Goal: Information Seeking & Learning: Check status

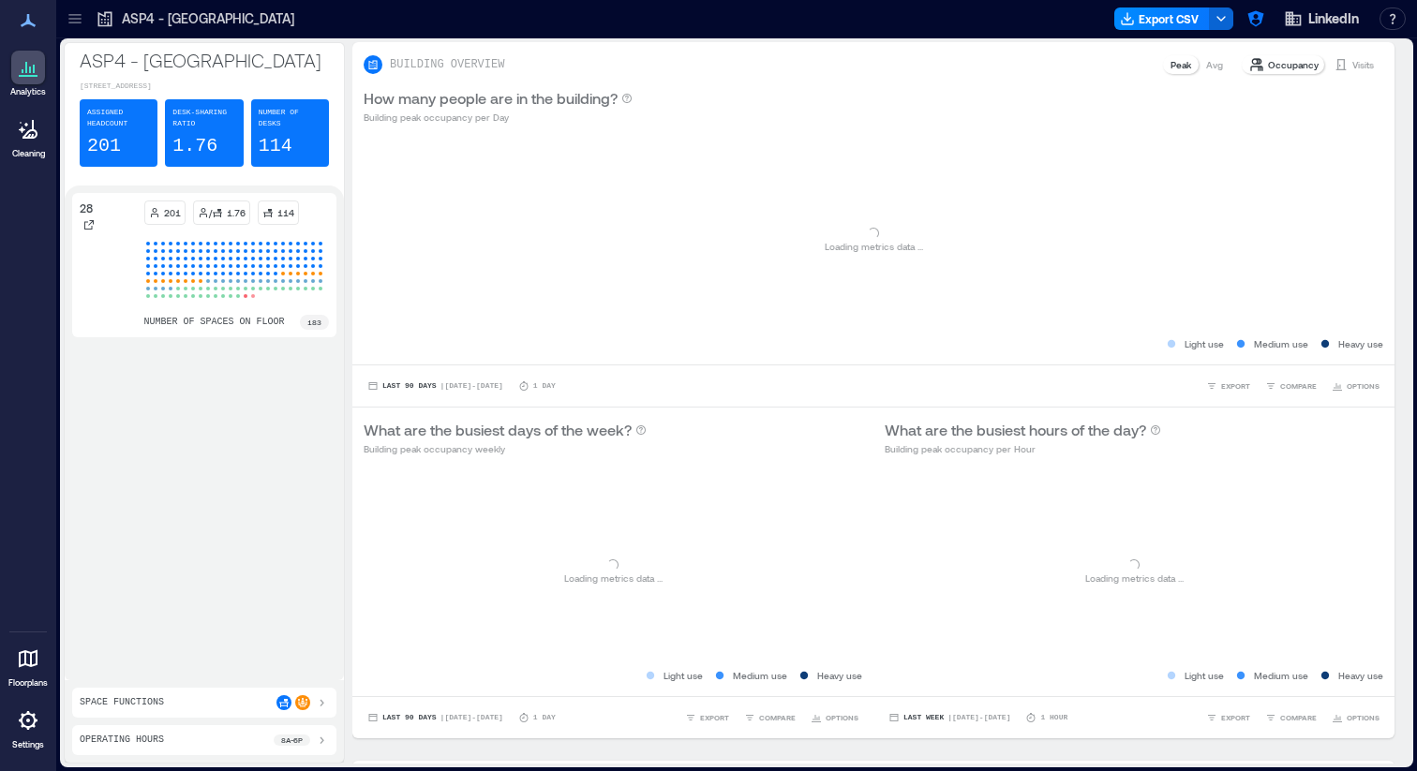
click at [70, 18] on icon at bounding box center [75, 18] width 19 height 19
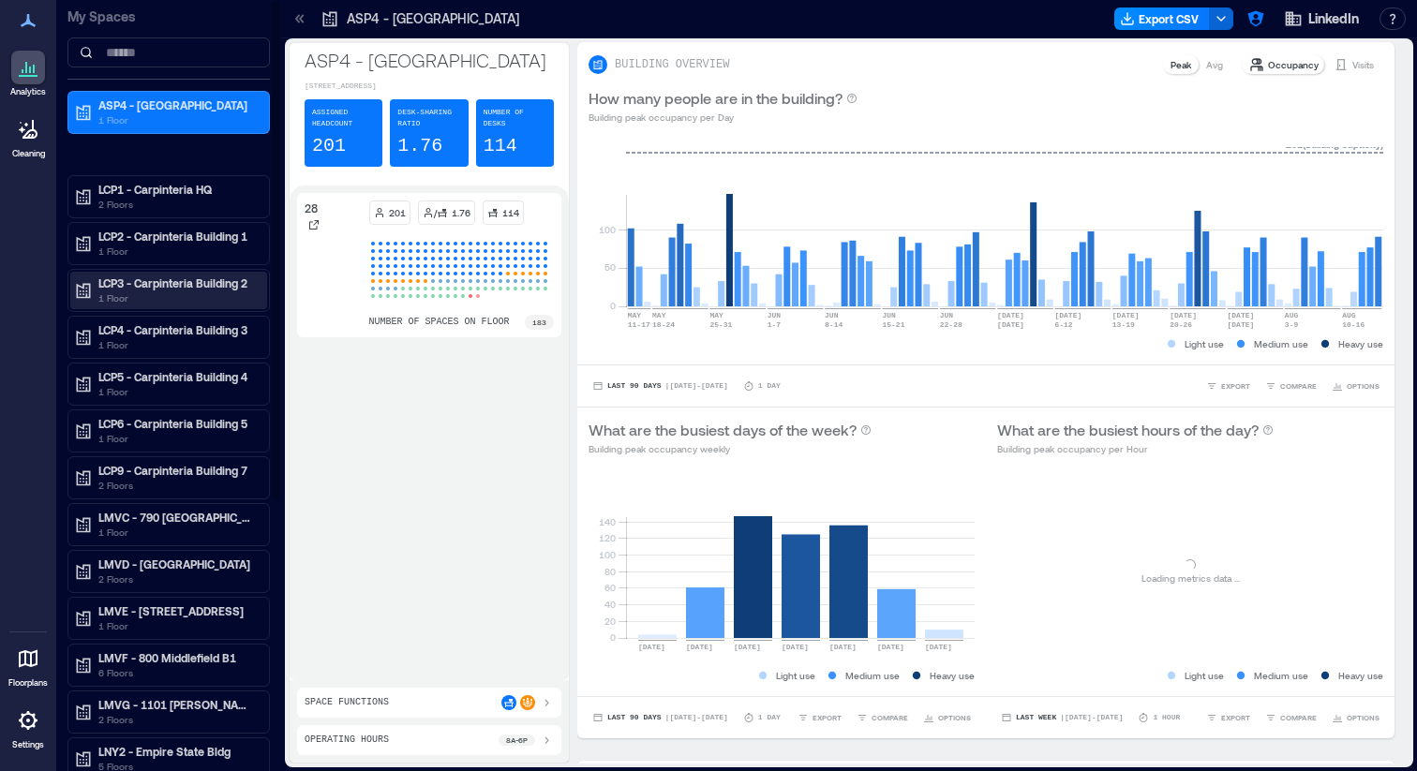
click at [150, 285] on p "LCP3 - Carpinteria Building 2" at bounding box center [176, 282] width 157 height 15
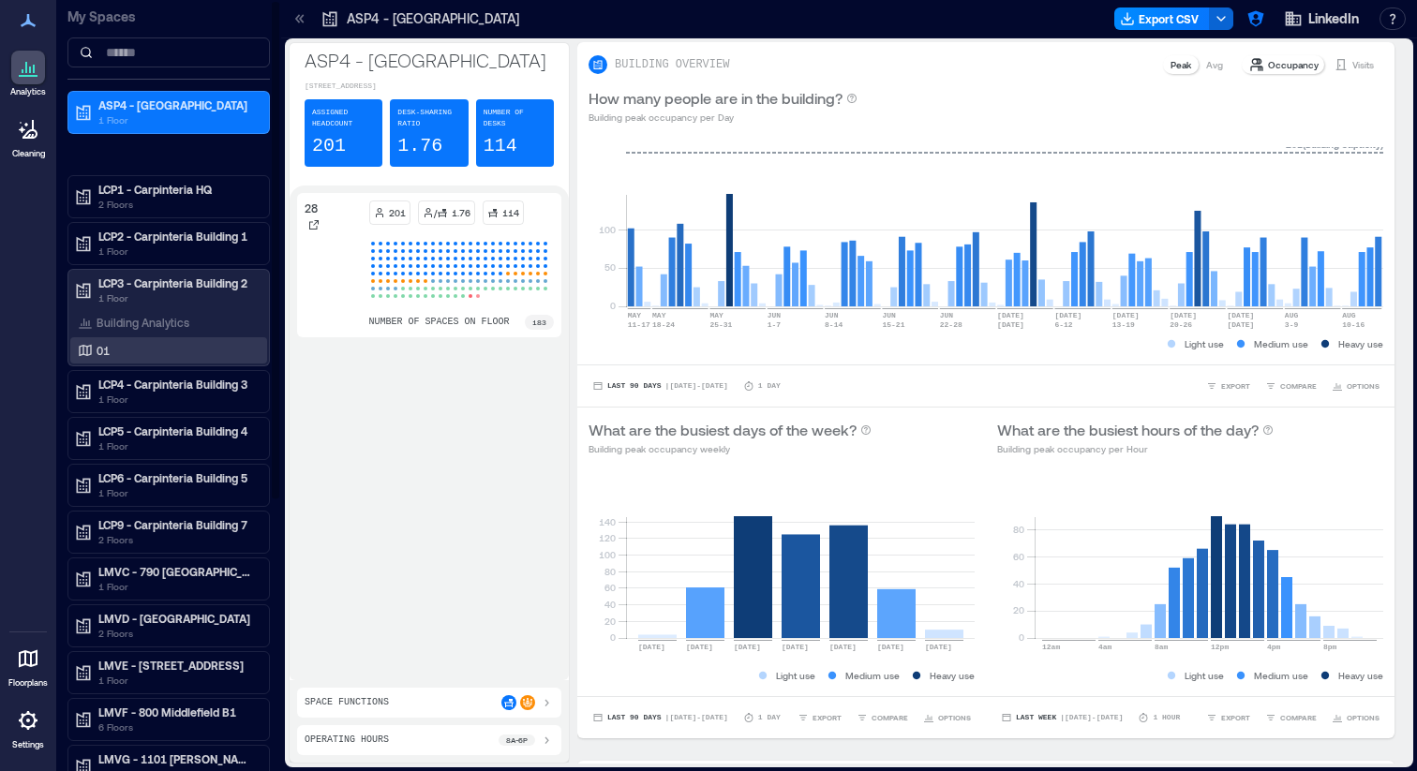
click at [156, 347] on div "01" at bounding box center [165, 350] width 182 height 19
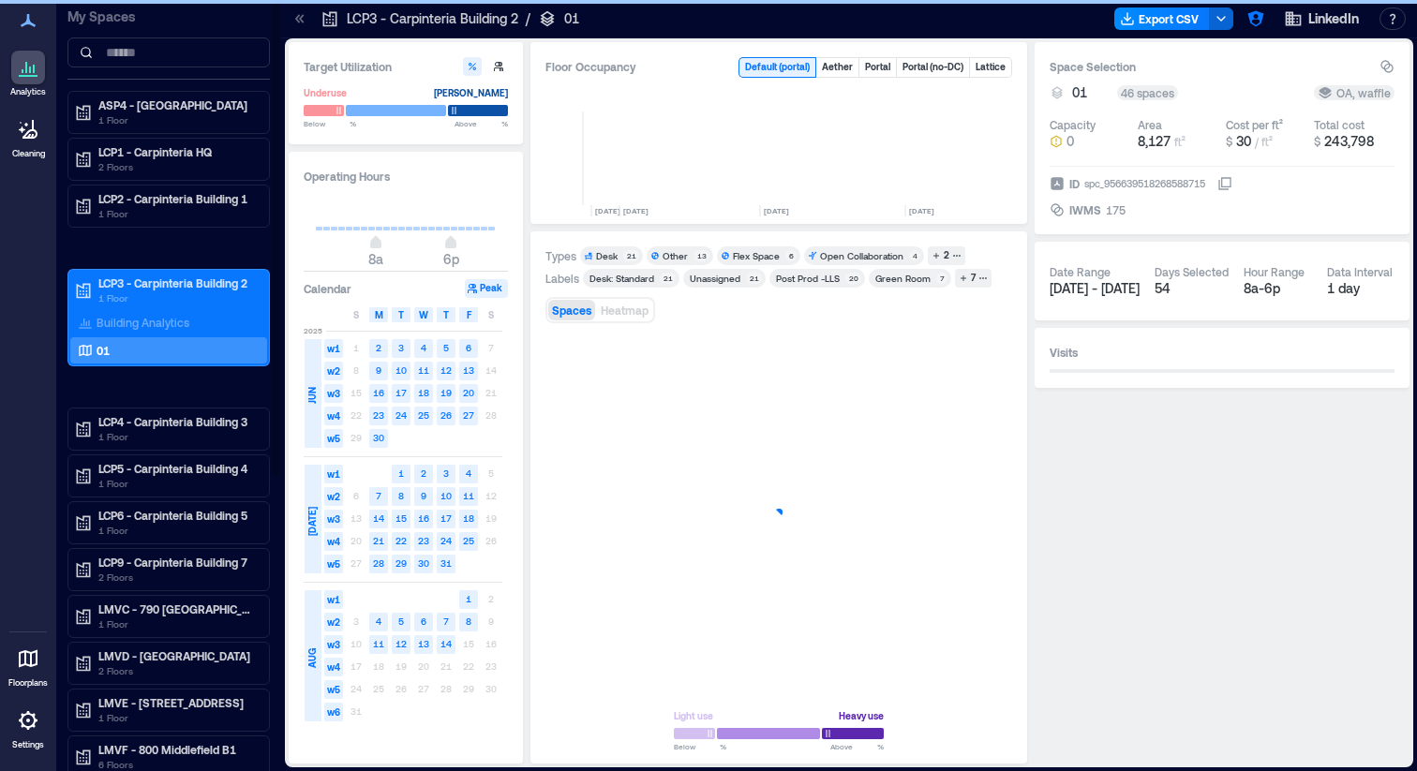
scroll to position [0, 4381]
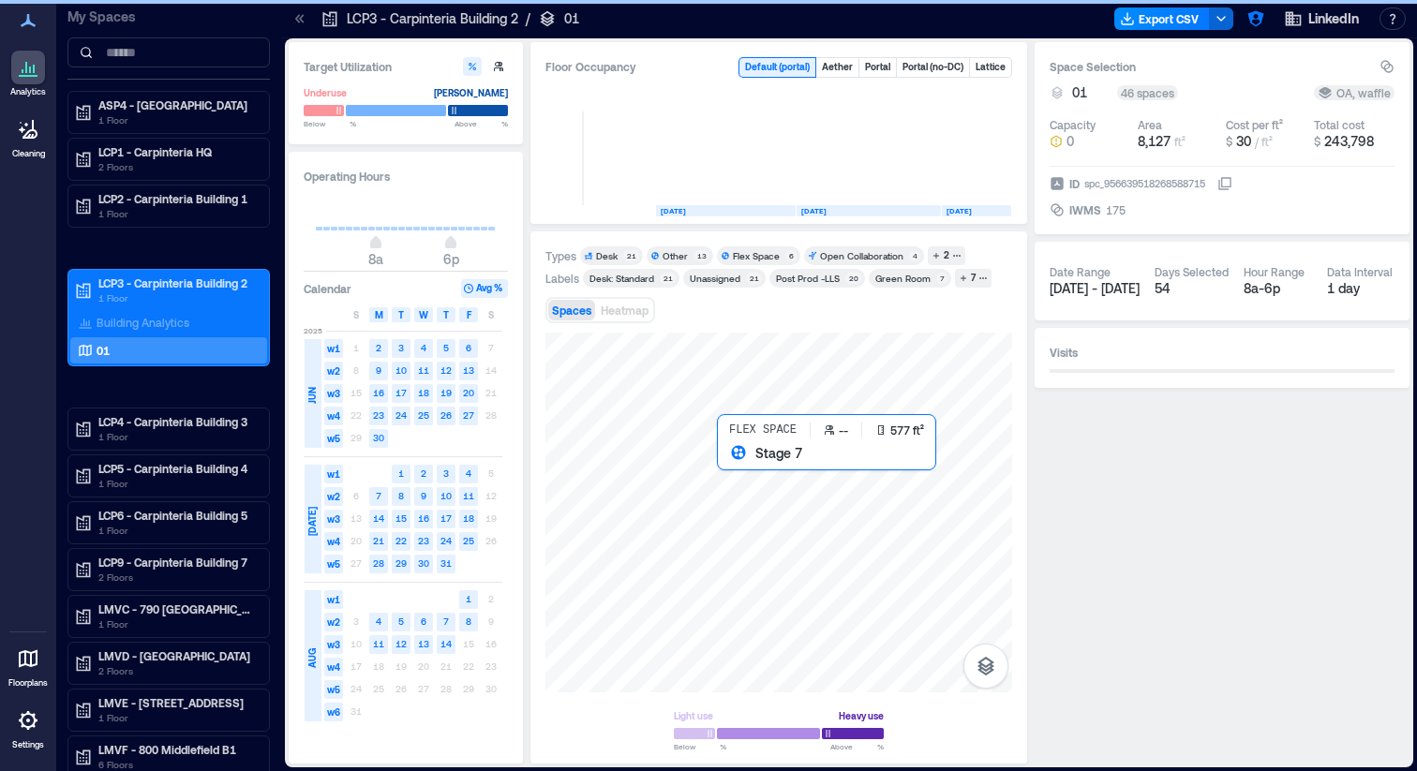
click at [754, 484] on div at bounding box center [778, 513] width 467 height 360
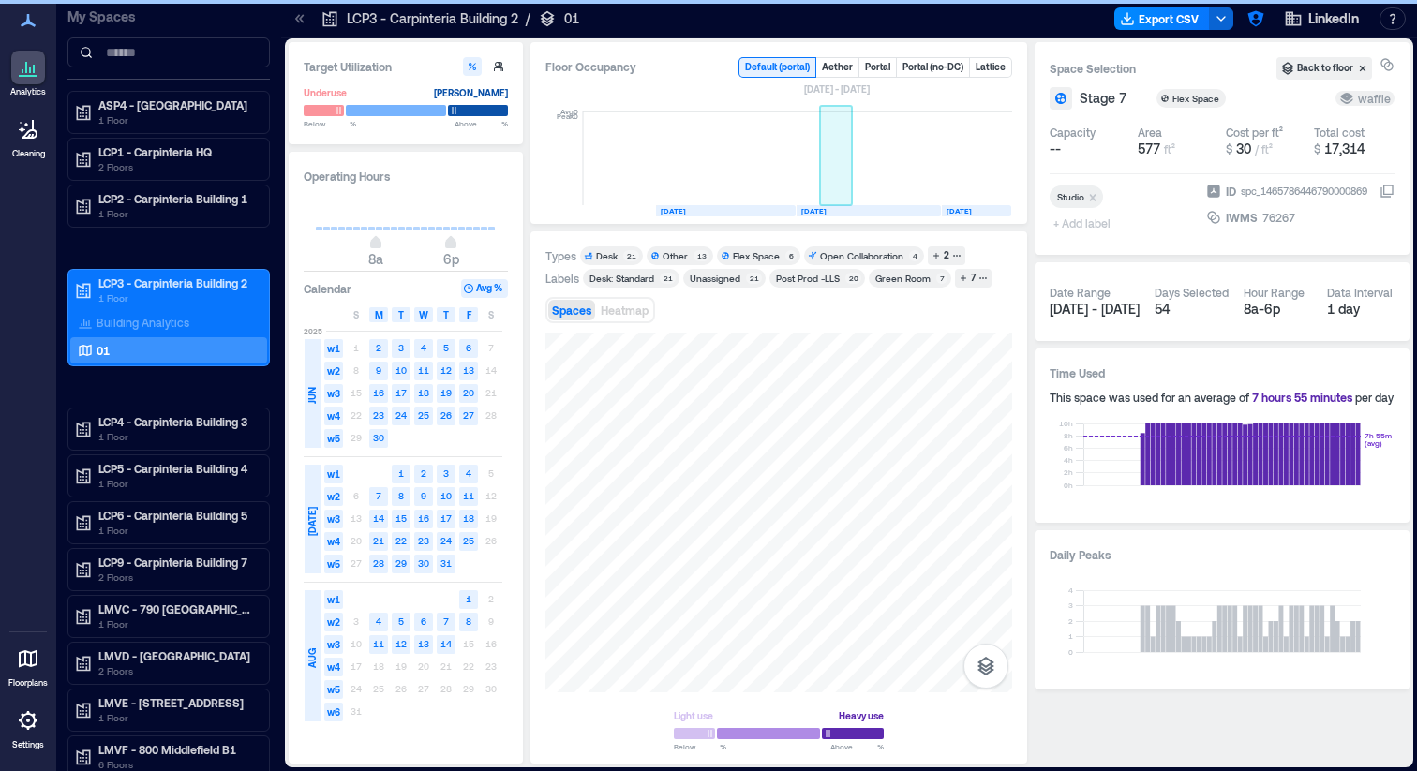
click at [850, 156] on rect at bounding box center [836, 159] width 33 height 94
